Goal: Find specific page/section: Find specific page/section

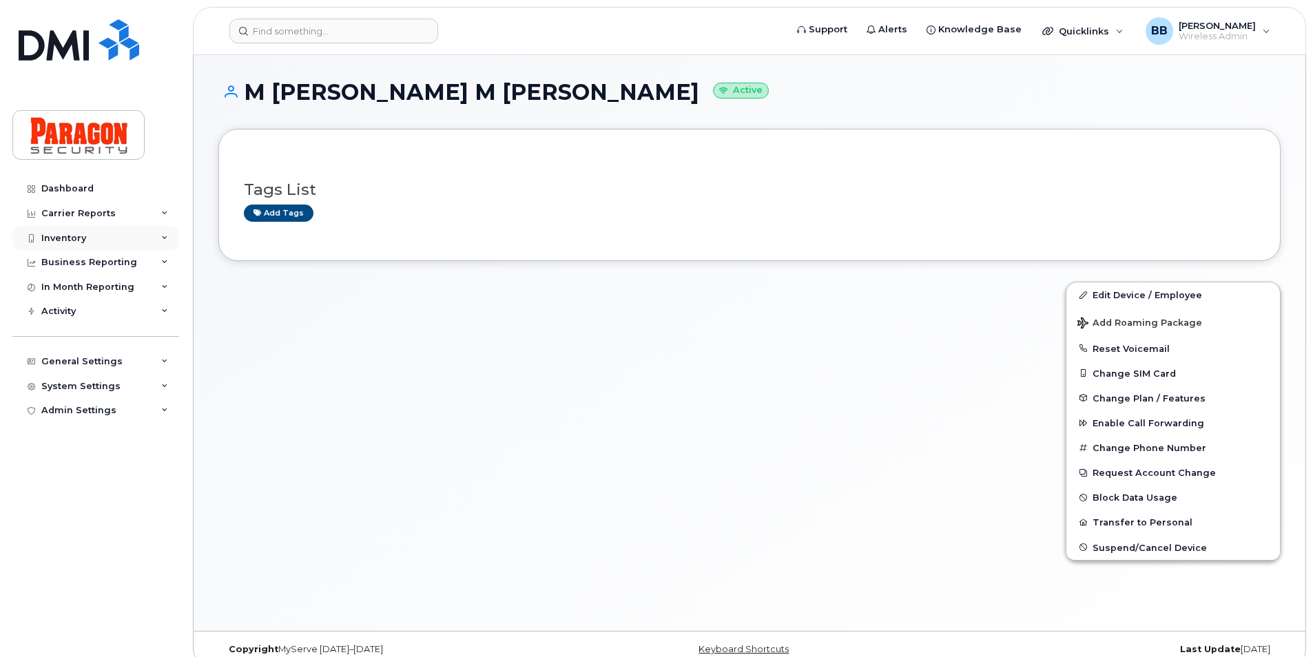
click at [81, 243] on div "Inventory" at bounding box center [63, 238] width 45 height 11
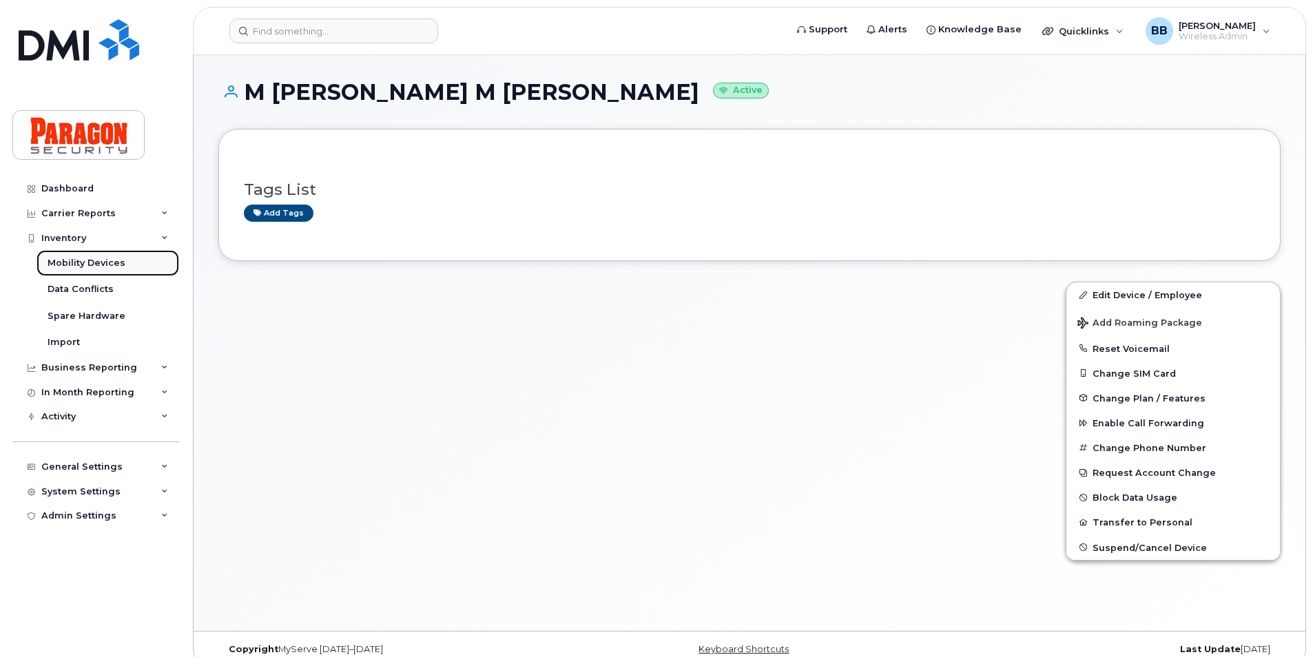
click at [77, 258] on div "Mobility Devices" at bounding box center [87, 263] width 78 height 12
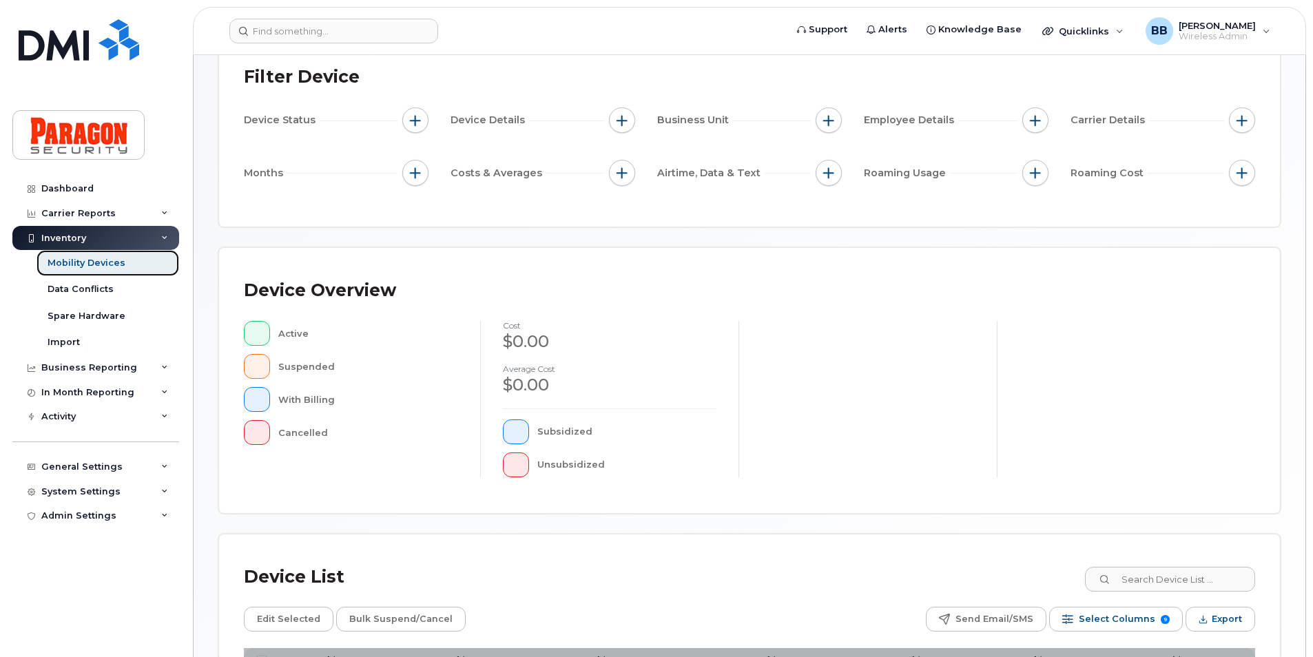
scroll to position [315, 0]
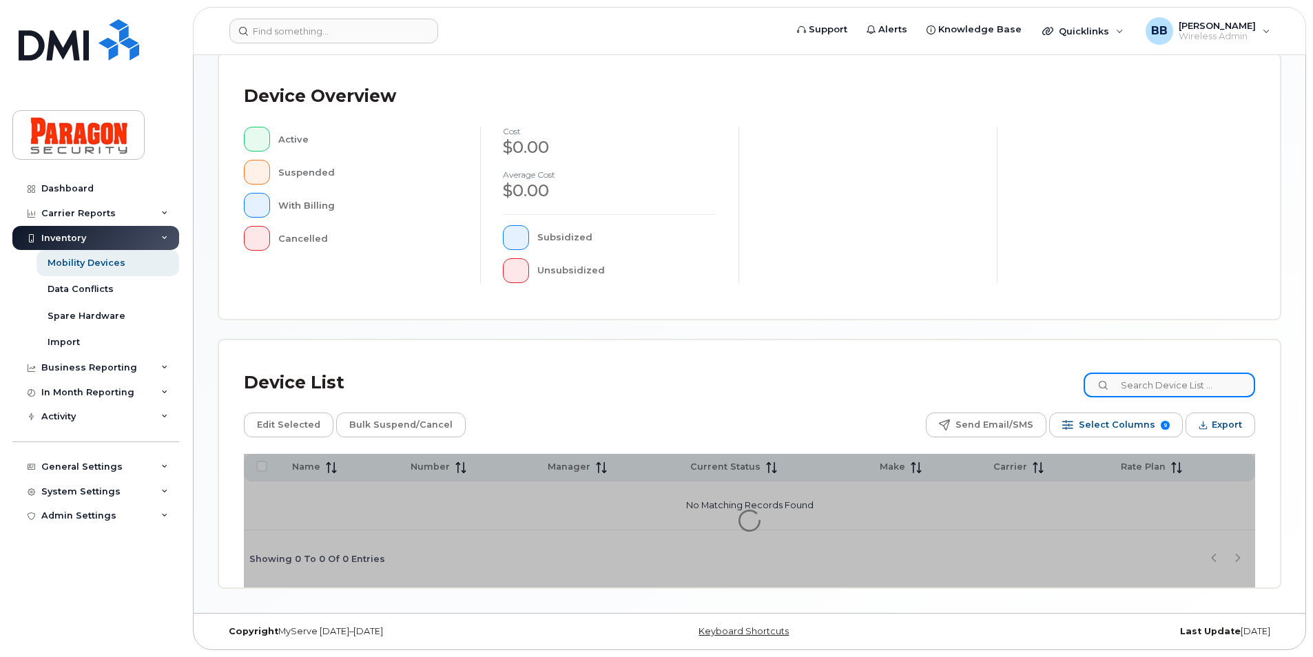
click at [1230, 384] on input at bounding box center [1168, 385] width 171 height 25
type input "4167277357"
click at [92, 313] on div "Spare Hardware" at bounding box center [87, 316] width 78 height 12
